Goal: Information Seeking & Learning: Learn about a topic

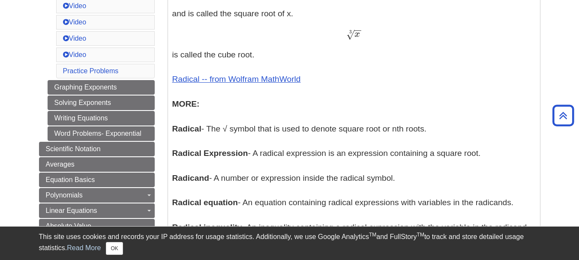
scroll to position [480, 0]
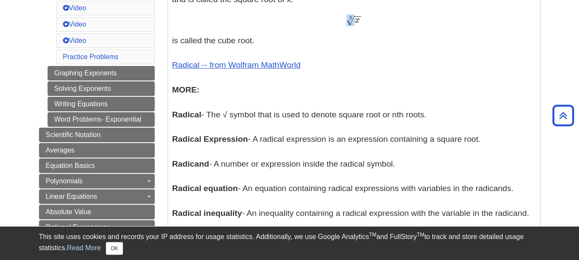
drag, startPoint x: 350, startPoint y: 22, endPoint x: 366, endPoint y: 22, distance: 15.9
click at [366, 22] on div "x − − √ 3 x 3" at bounding box center [354, 20] width 364 height 12
click at [354, 21] on span "√" at bounding box center [350, 21] width 8 height 12
drag, startPoint x: 348, startPoint y: 20, endPoint x: 370, endPoint y: 20, distance: 21.4
click at [370, 20] on div "x − − √ 3 x 3" at bounding box center [354, 20] width 364 height 12
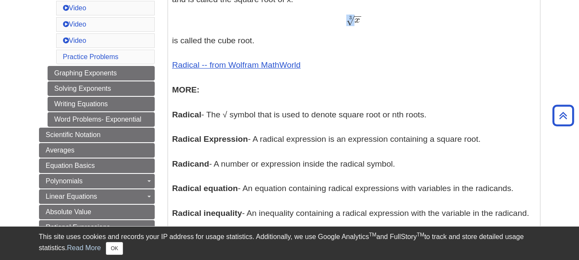
click at [360, 25] on span "x − − √ 3" at bounding box center [353, 13] width 15 height 24
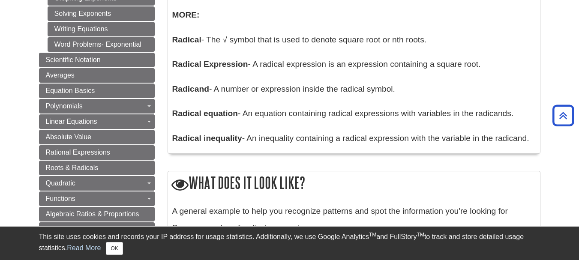
scroll to position [608, 0]
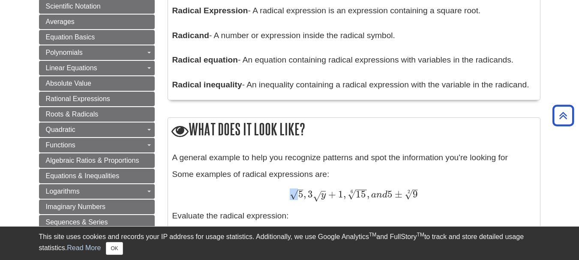
drag, startPoint x: 292, startPoint y: 196, endPoint x: 304, endPoint y: 198, distance: 12.1
click at [304, 198] on span "5 – √ , 3 y √ + 1 , 15 − − √ 6 , a n d 5 ± 9 – √ 2" at bounding box center [354, 194] width 128 height 11
click at [287, 197] on div "5 – √ , 3 y √ + 1 , 15 − − √ 6 , a n d 5 ± 9 – √ 2 5 , 3 y + 1 , 15 6 , a n d 5…" at bounding box center [354, 195] width 364 height 13
drag, startPoint x: 291, startPoint y: 196, endPoint x: 302, endPoint y: 196, distance: 10.7
click at [302, 198] on span "5 – √" at bounding box center [296, 198] width 13 height 0
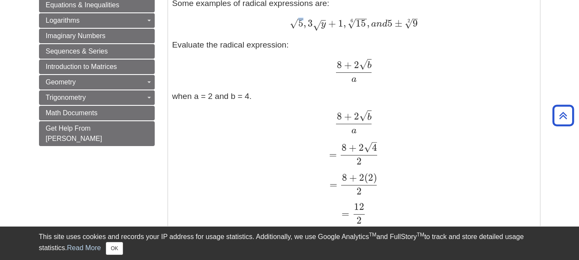
scroll to position [780, 0]
drag, startPoint x: 364, startPoint y: 117, endPoint x: 377, endPoint y: 115, distance: 13.0
click at [377, 115] on div "8 + 2 b √ a 8 + 2 b a" at bounding box center [354, 122] width 364 height 23
click at [370, 112] on span "b" at bounding box center [369, 116] width 4 height 9
drag, startPoint x: 369, startPoint y: 112, endPoint x: 379, endPoint y: 114, distance: 10.4
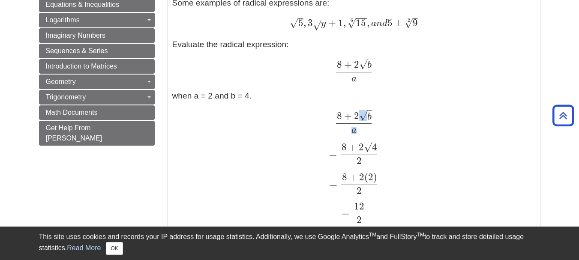
click at [379, 114] on div "8 + 2 b √ a 8 + 2 b a" at bounding box center [354, 122] width 364 height 23
click at [377, 114] on div "8 + 2 b √ a 8 + 2 b a" at bounding box center [354, 122] width 364 height 23
drag, startPoint x: 364, startPoint y: 114, endPoint x: 372, endPoint y: 113, distance: 7.3
click at [372, 113] on span "8 + 2 b √ a" at bounding box center [354, 117] width 38 height 24
click at [366, 114] on span "√" at bounding box center [363, 116] width 8 height 12
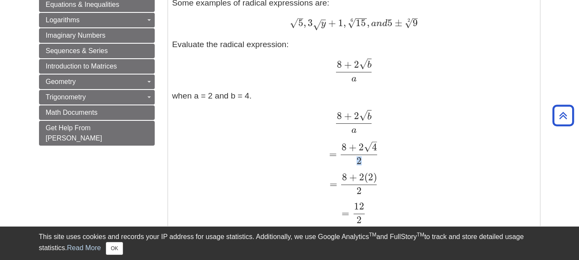
drag, startPoint x: 369, startPoint y: 147, endPoint x: 380, endPoint y: 147, distance: 11.1
click at [380, 147] on div "= 8 + 2 4 – √ 2 = 8 + 2 4 2" at bounding box center [354, 152] width 364 height 23
click at [375, 147] on span "4" at bounding box center [374, 147] width 5 height 12
